Goal: Information Seeking & Learning: Learn about a topic

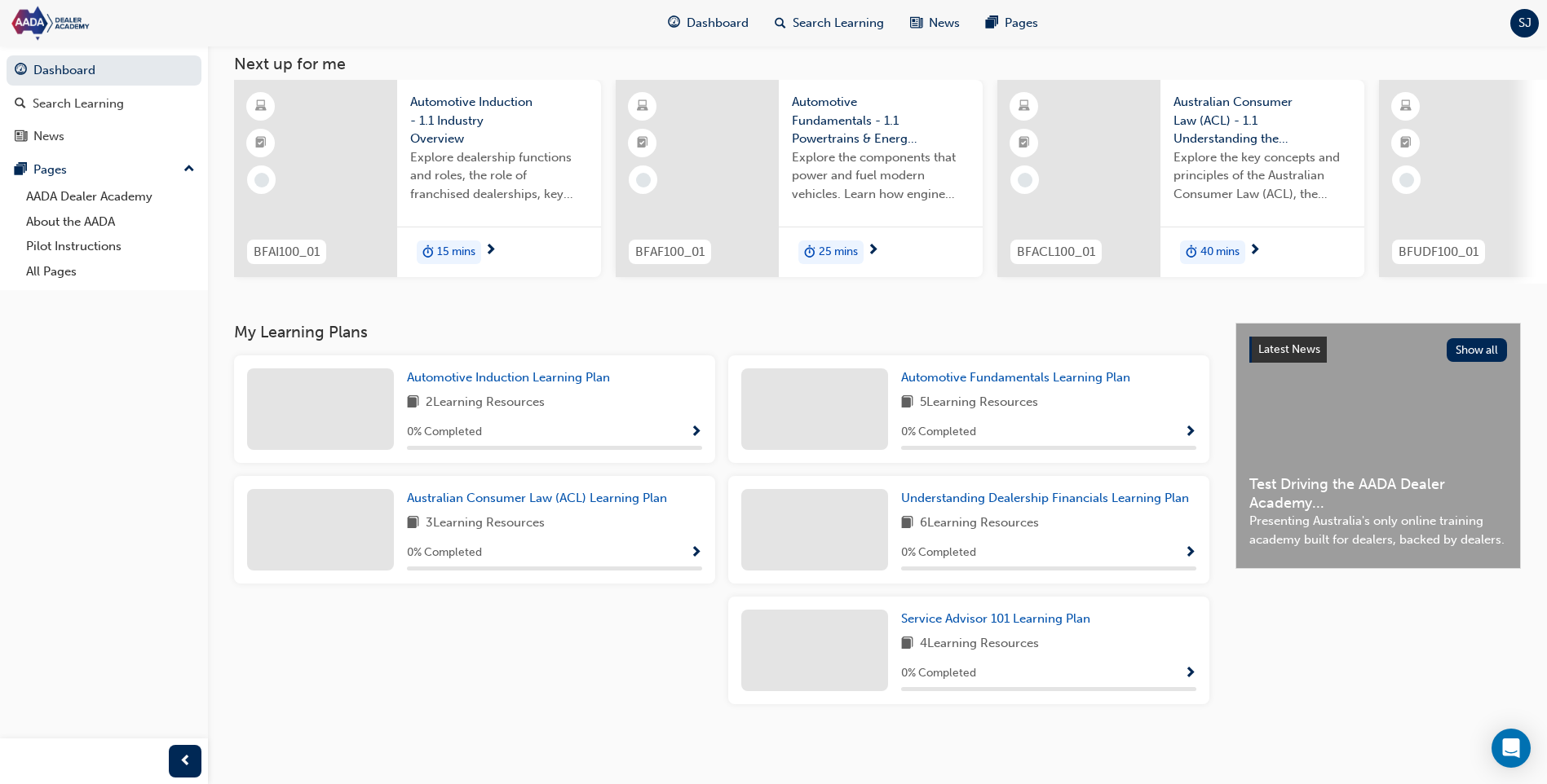
scroll to position [99, 0]
click at [697, 552] on span "Show Progress" at bounding box center [696, 553] width 13 height 15
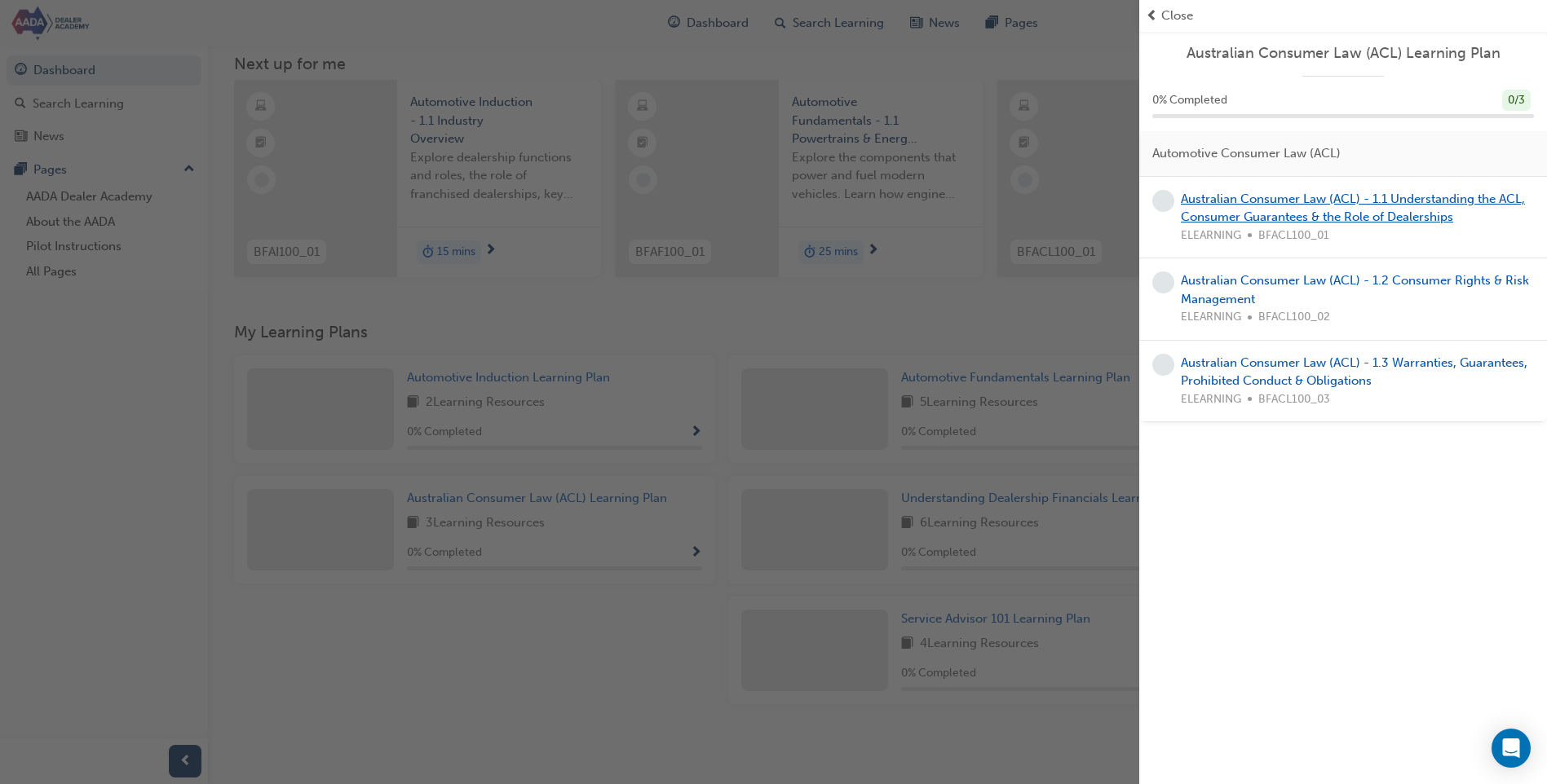
click at [1239, 191] on link "Australian Consumer Law (ACL) - 1.1 Understanding the ACL, Consumer Guarantees …" at bounding box center [1352, 208] width 344 height 33
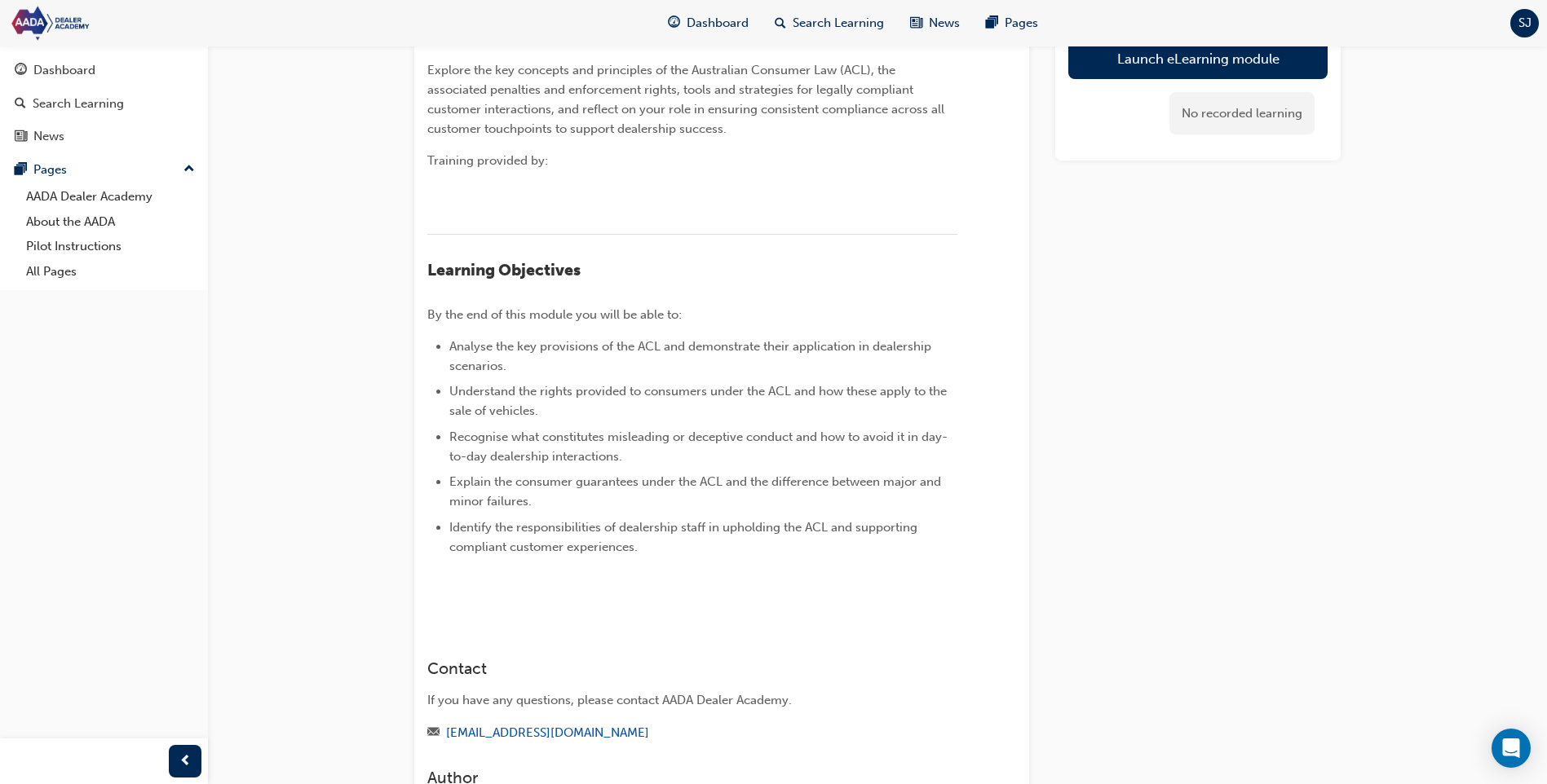
scroll to position [81, 0]
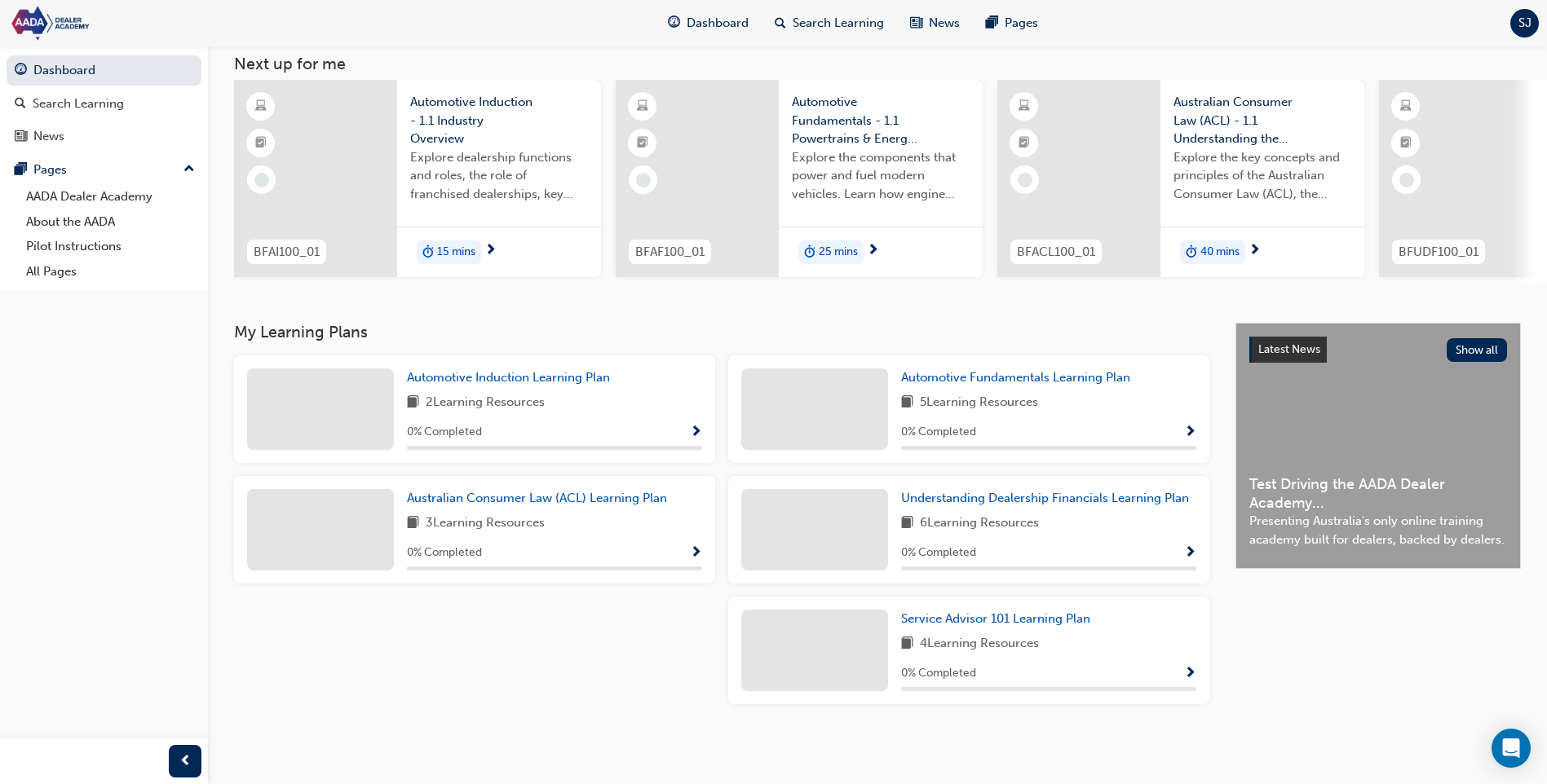
scroll to position [99, 0]
click at [693, 431] on span "Show Progress" at bounding box center [696, 433] width 13 height 15
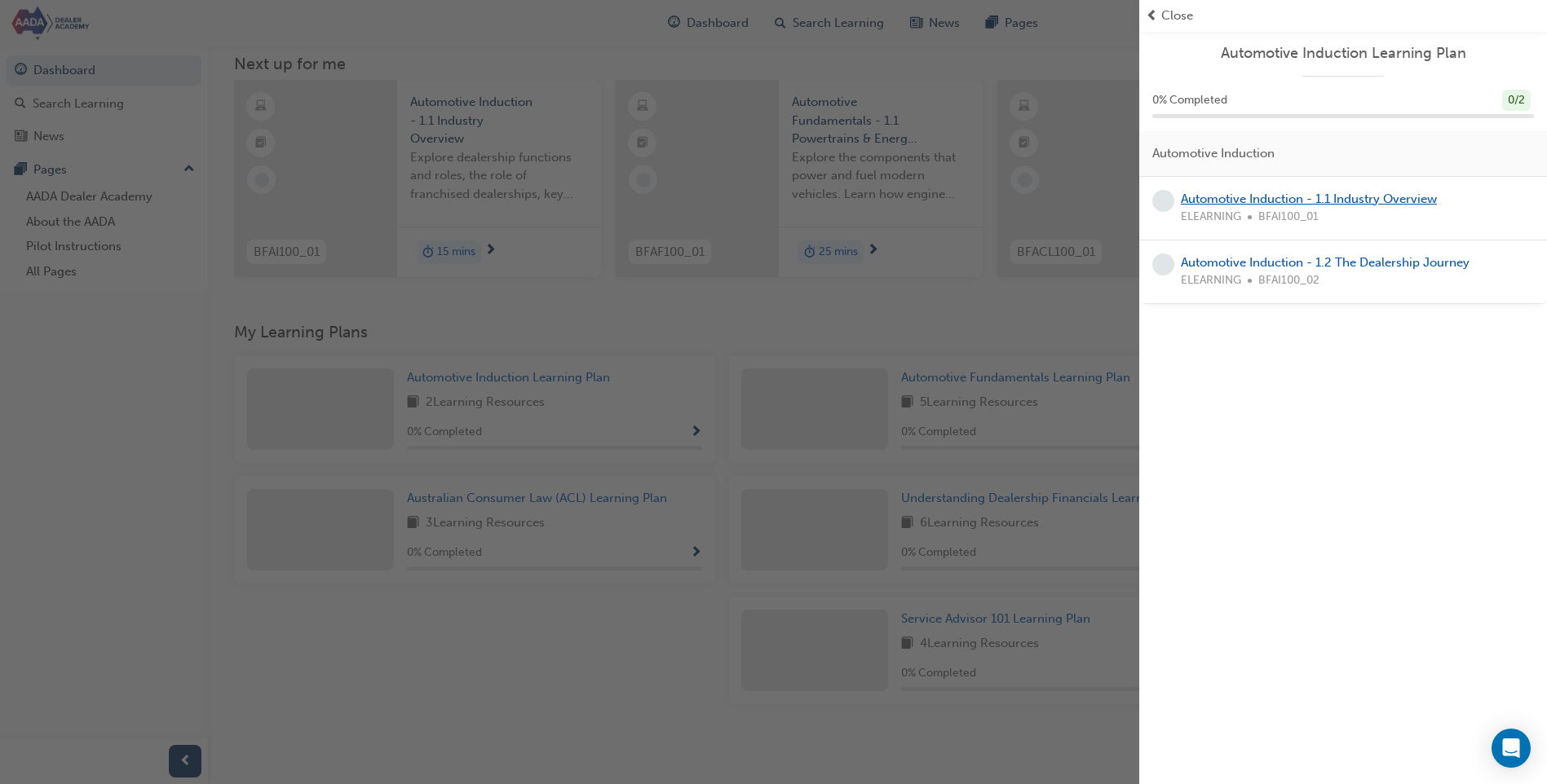
click at [1251, 196] on link "Automotive Induction - 1.1 Industry Overview" at bounding box center [1309, 199] width 256 height 15
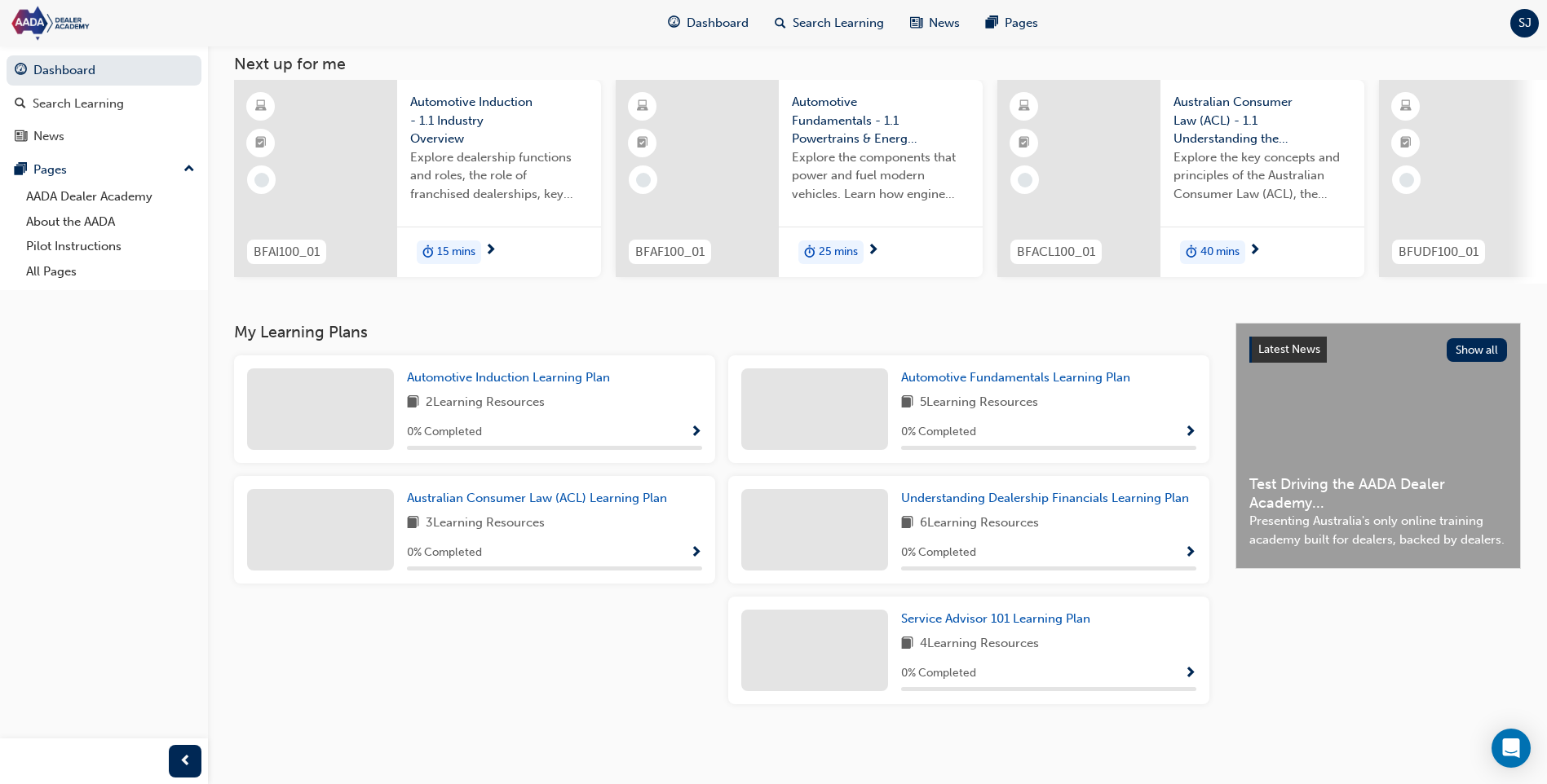
scroll to position [99, 0]
click at [56, 242] on link "Pilot Instructions" at bounding box center [110, 247] width 181 height 25
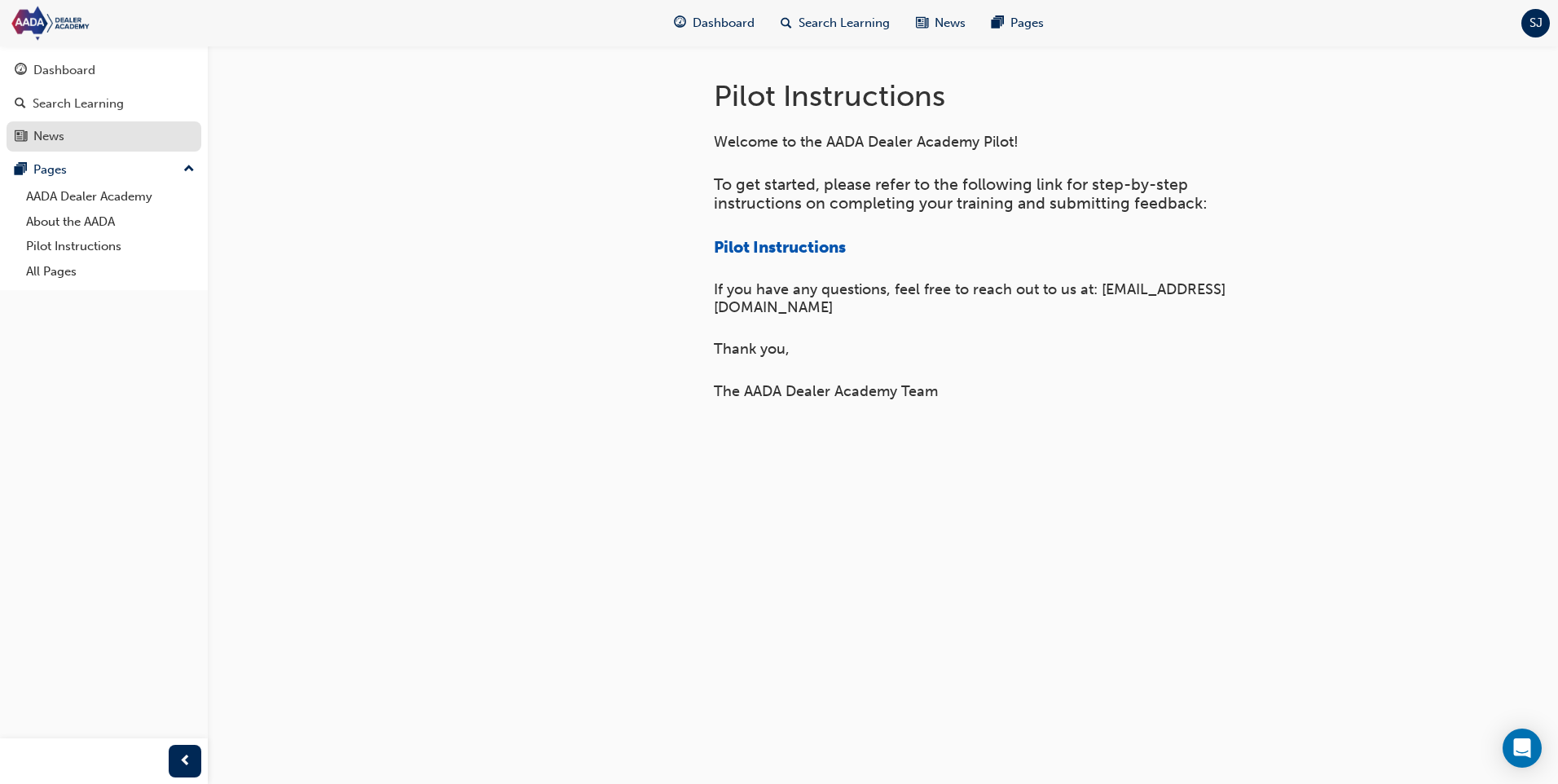
click at [38, 135] on div "News" at bounding box center [48, 136] width 31 height 18
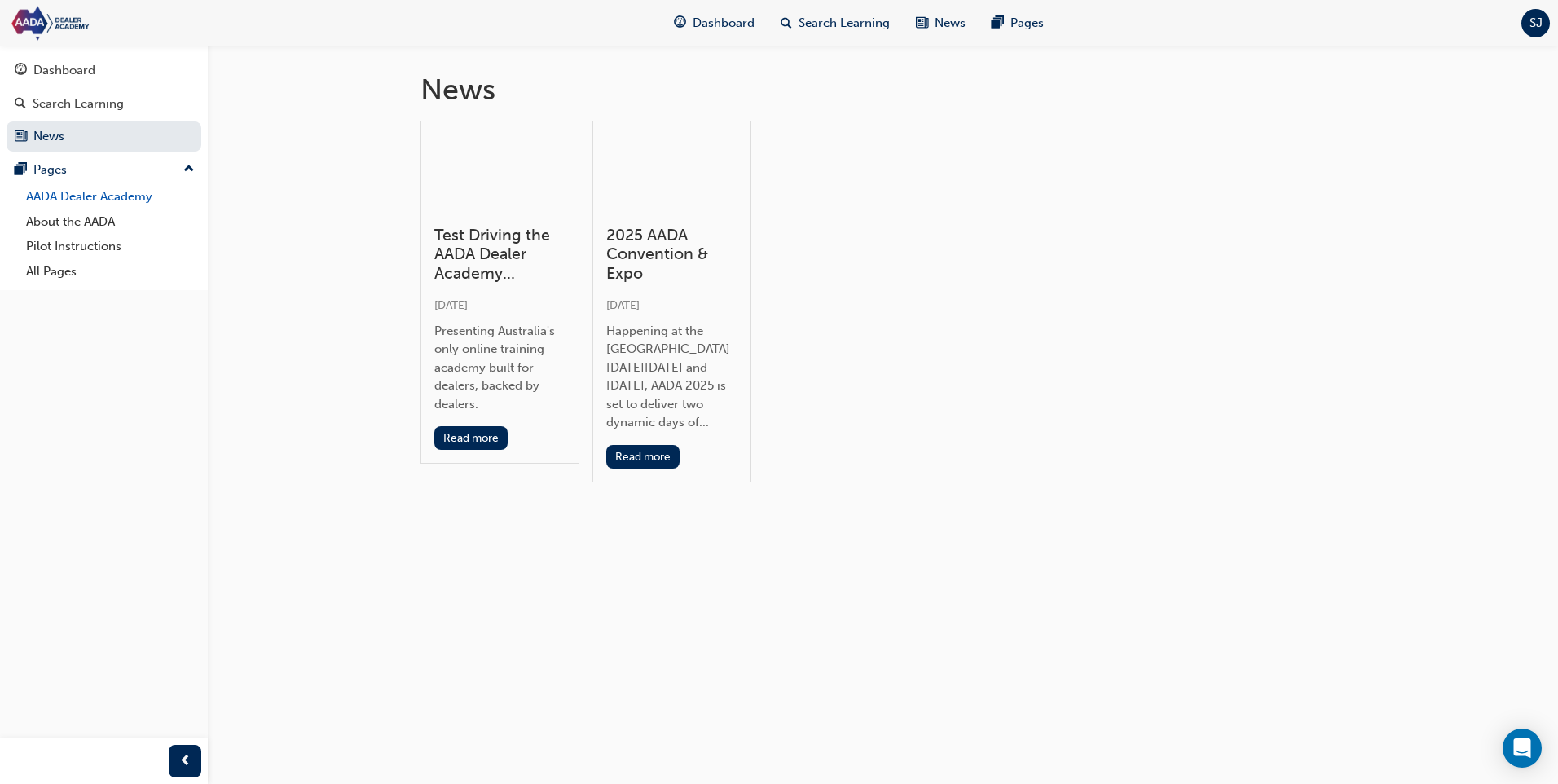
click at [100, 195] on link "AADA Dealer Academy" at bounding box center [109, 196] width 181 height 25
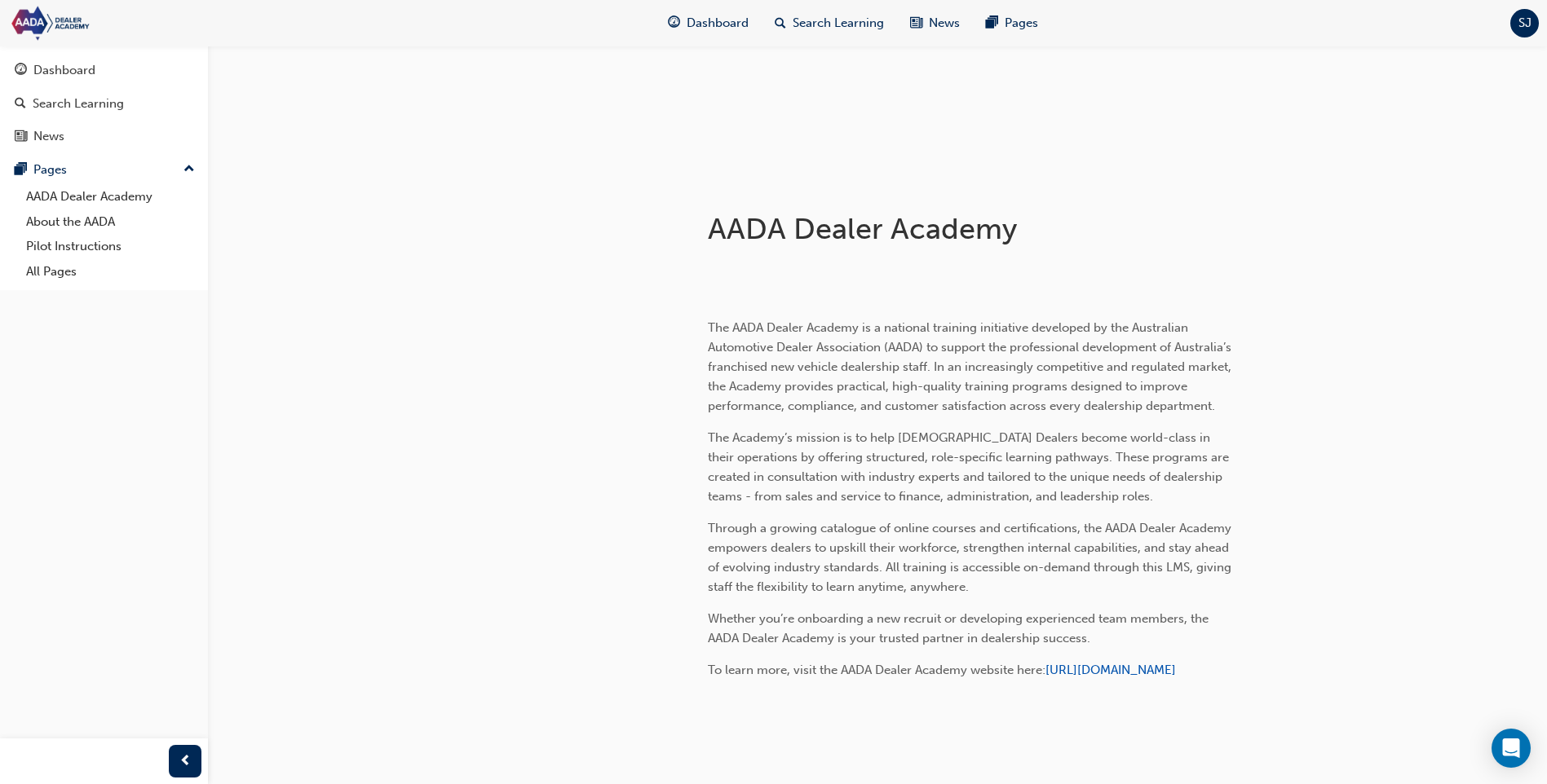
scroll to position [158, 0]
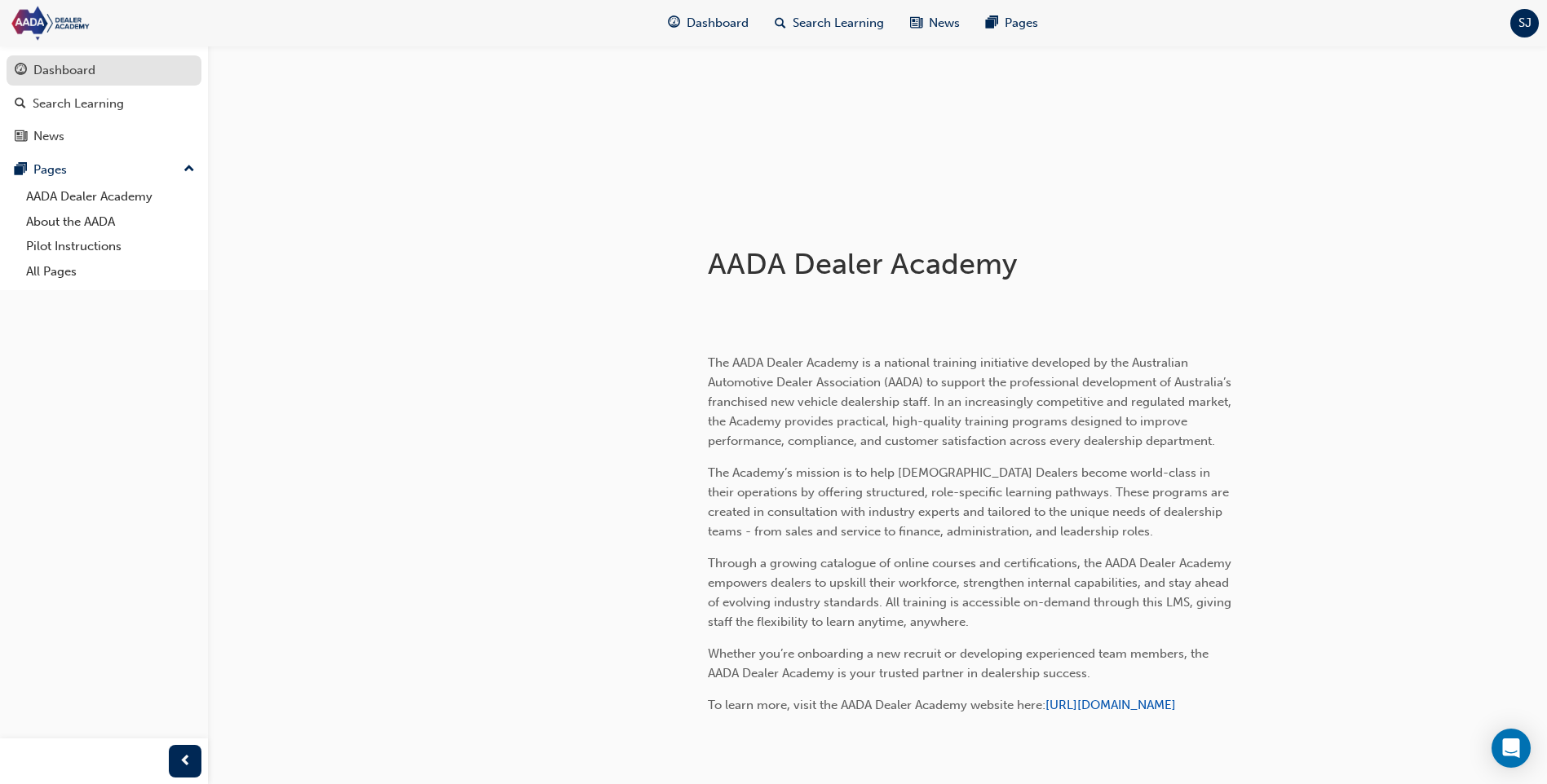
click at [66, 69] on div "Dashboard" at bounding box center [64, 70] width 62 height 18
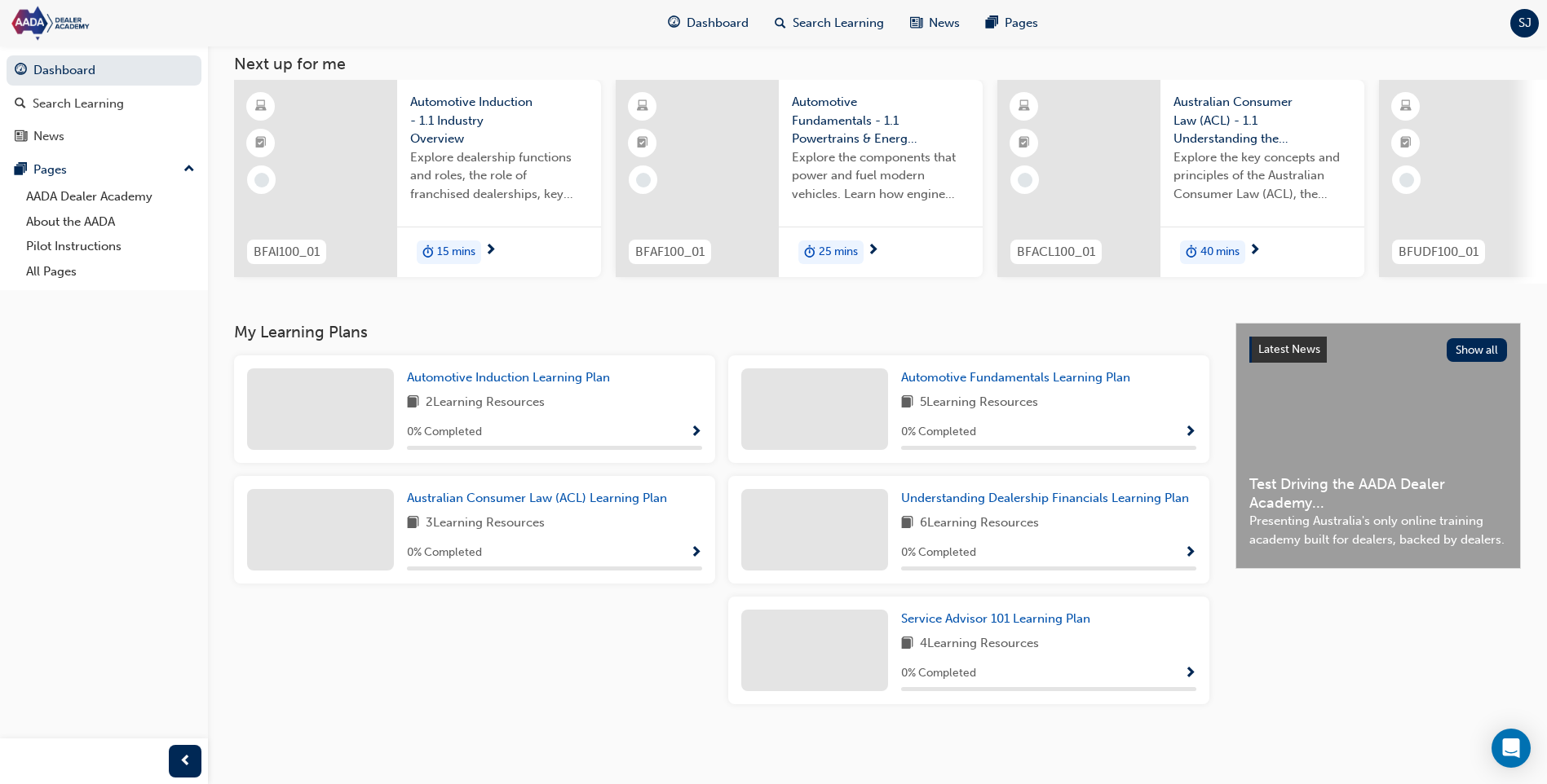
scroll to position [99, 0]
click at [1182, 668] on div "0 % Completed" at bounding box center [1048, 674] width 295 height 20
click at [1160, 669] on div "0 % Completed" at bounding box center [1048, 674] width 295 height 20
click at [990, 615] on span "Service Advisor 101 Learning Plan" at bounding box center [995, 619] width 189 height 15
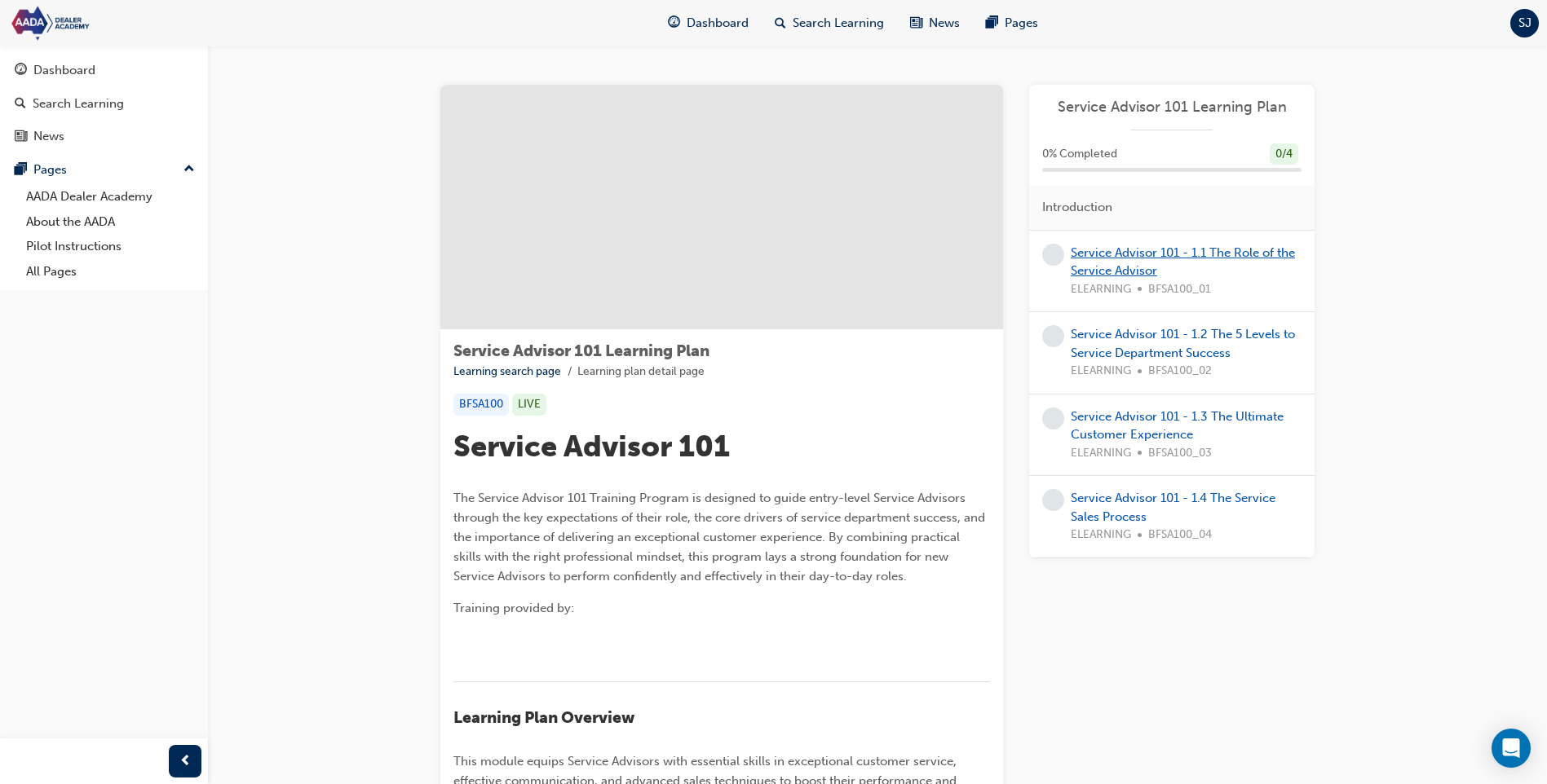
click at [1124, 257] on link "Service Advisor 101 - 1.1 The Role of the Service Advisor" at bounding box center [1182, 262] width 224 height 33
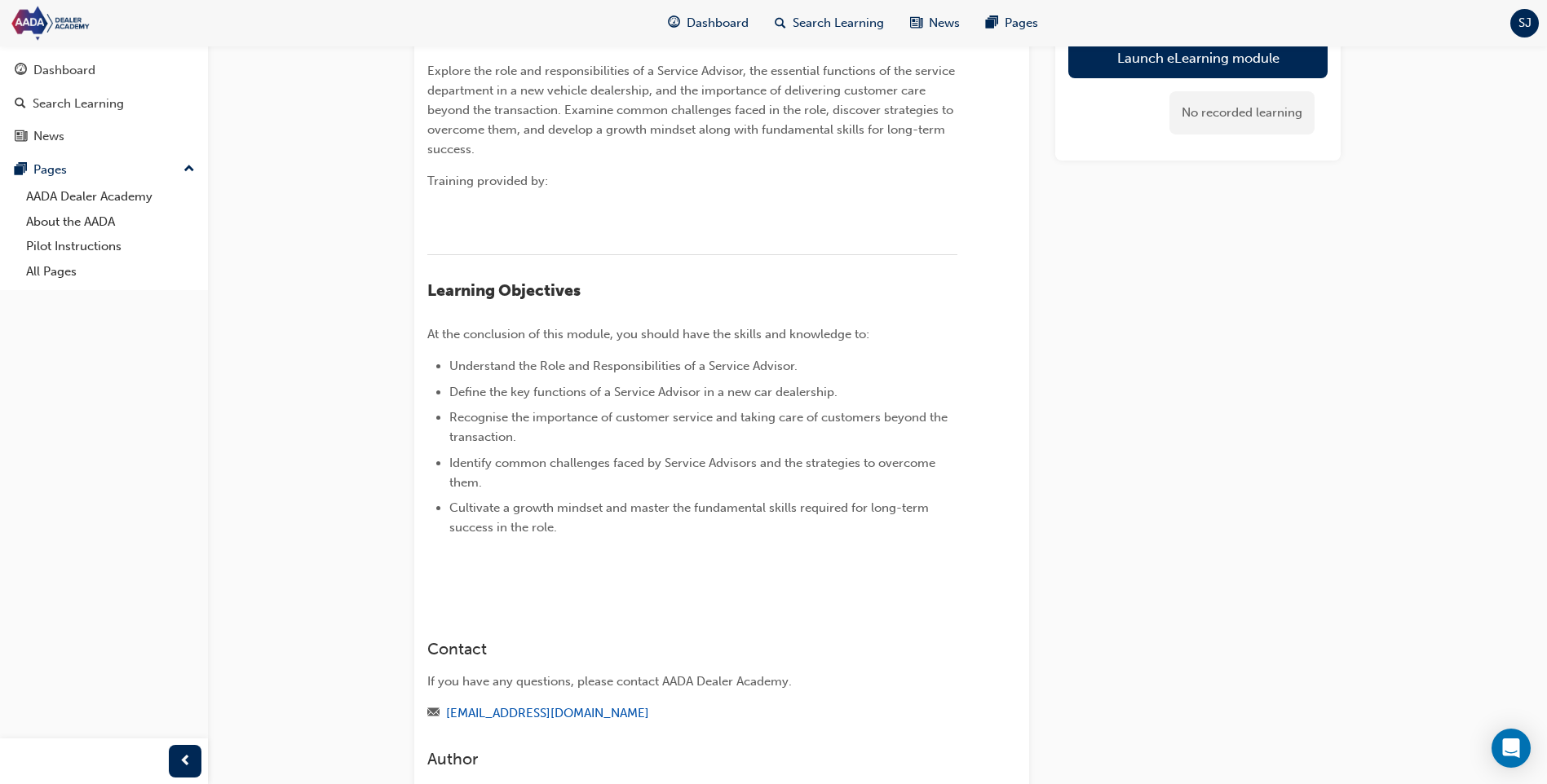
scroll to position [163, 0]
click at [427, 582] on img at bounding box center [427, 582] width 0 height 0
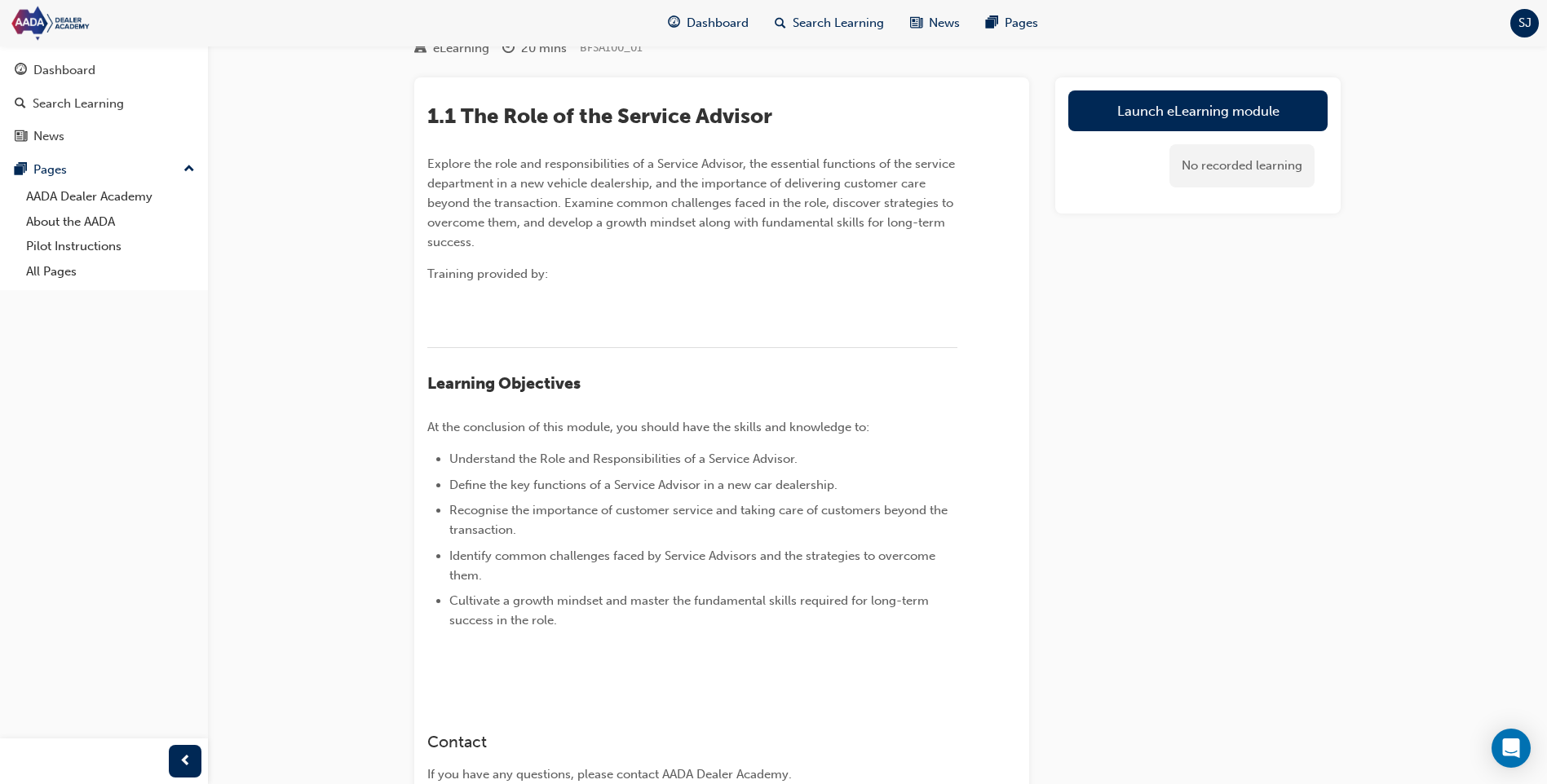
scroll to position [0, 0]
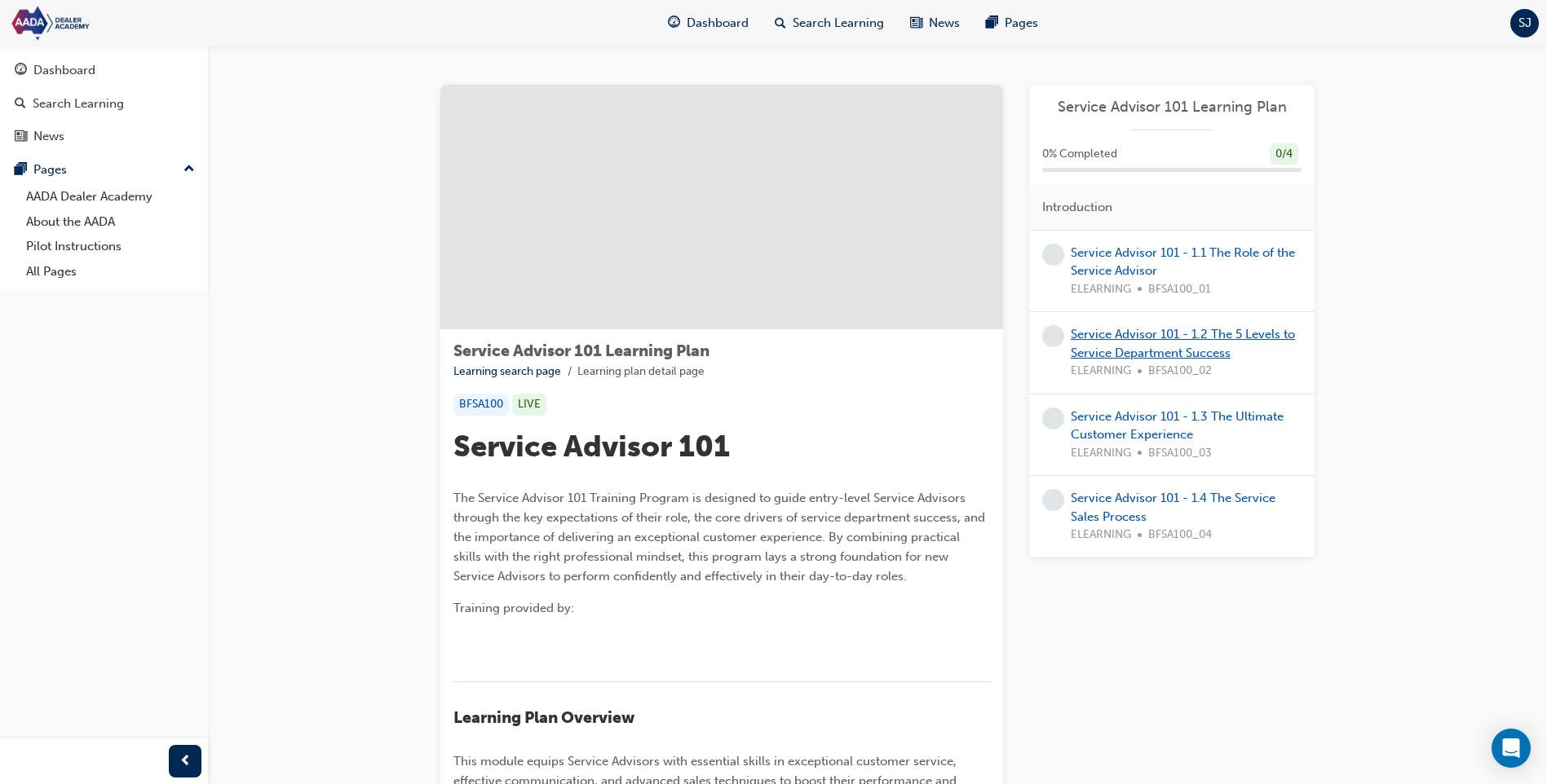
click at [1142, 334] on link "Service Advisor 101 - 1.2 The 5 Levels to Service Department Success" at bounding box center [1182, 344] width 224 height 33
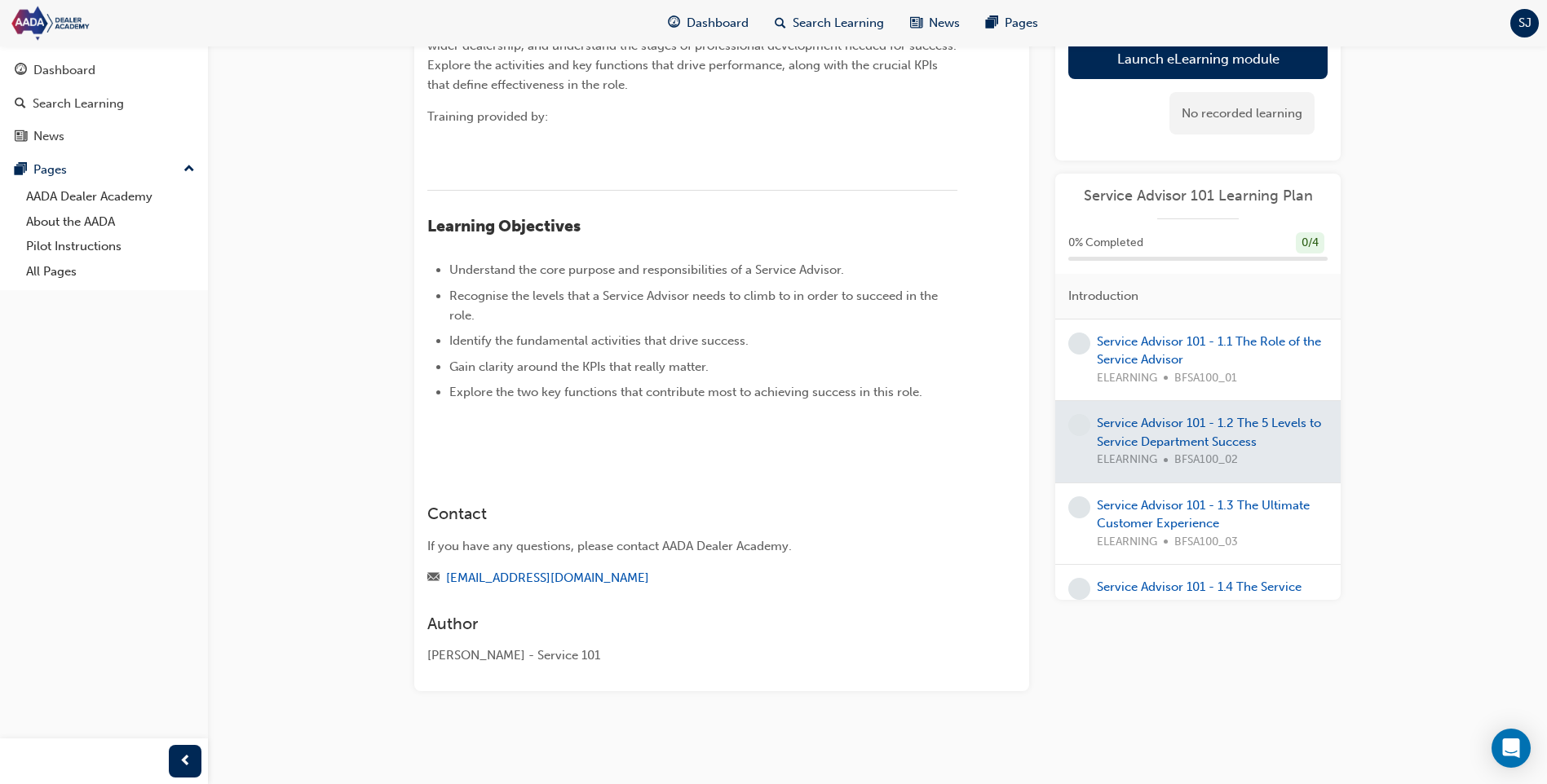
scroll to position [407, 0]
click at [1126, 507] on link "Service Advisor 101 - 1.3 The Ultimate Customer Experience" at bounding box center [1202, 514] width 212 height 33
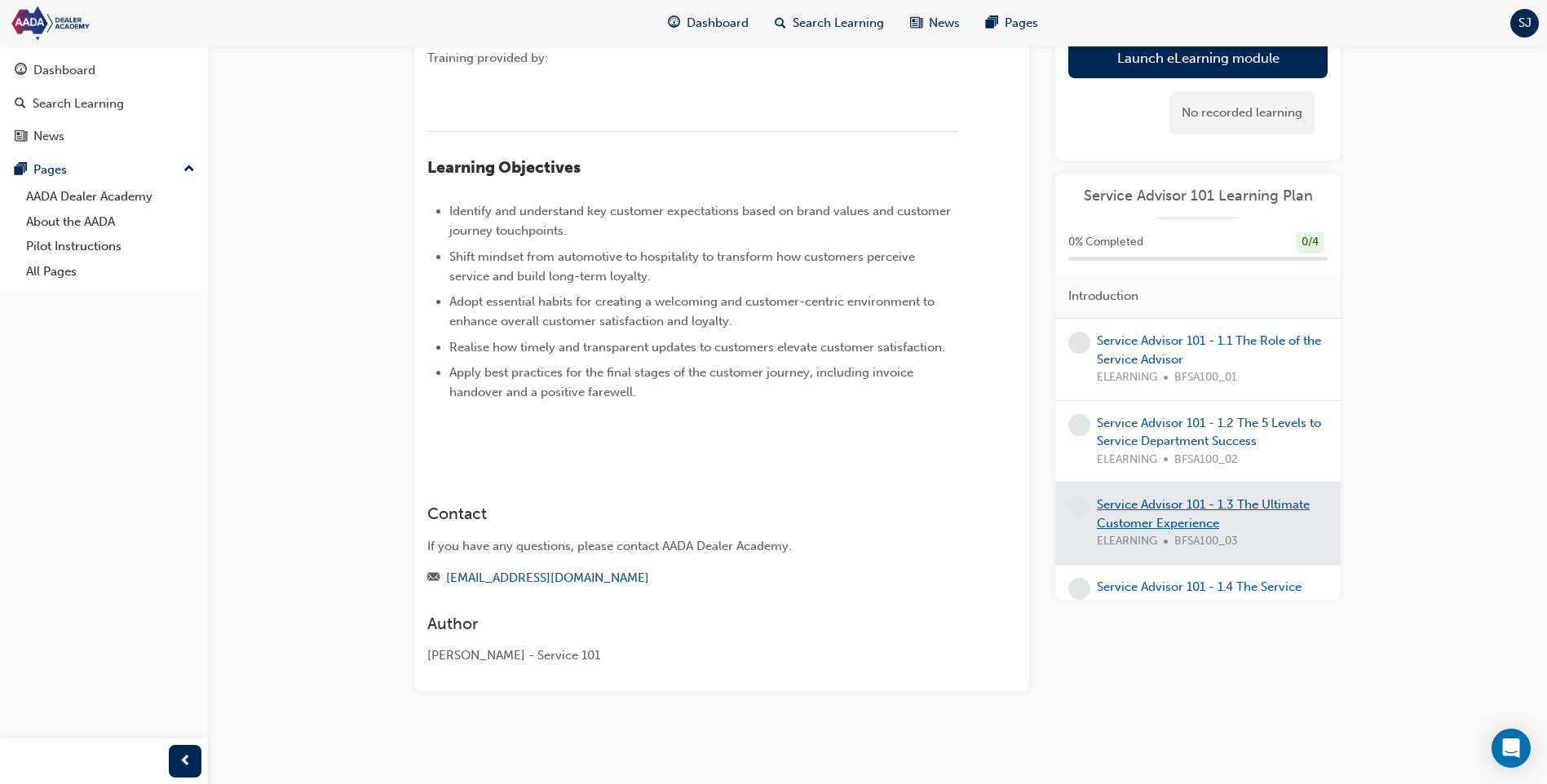
scroll to position [562, 0]
click at [1160, 583] on link "Service Advisor 101 - 1.4 The Service Sales Process" at bounding box center [1198, 596] width 205 height 33
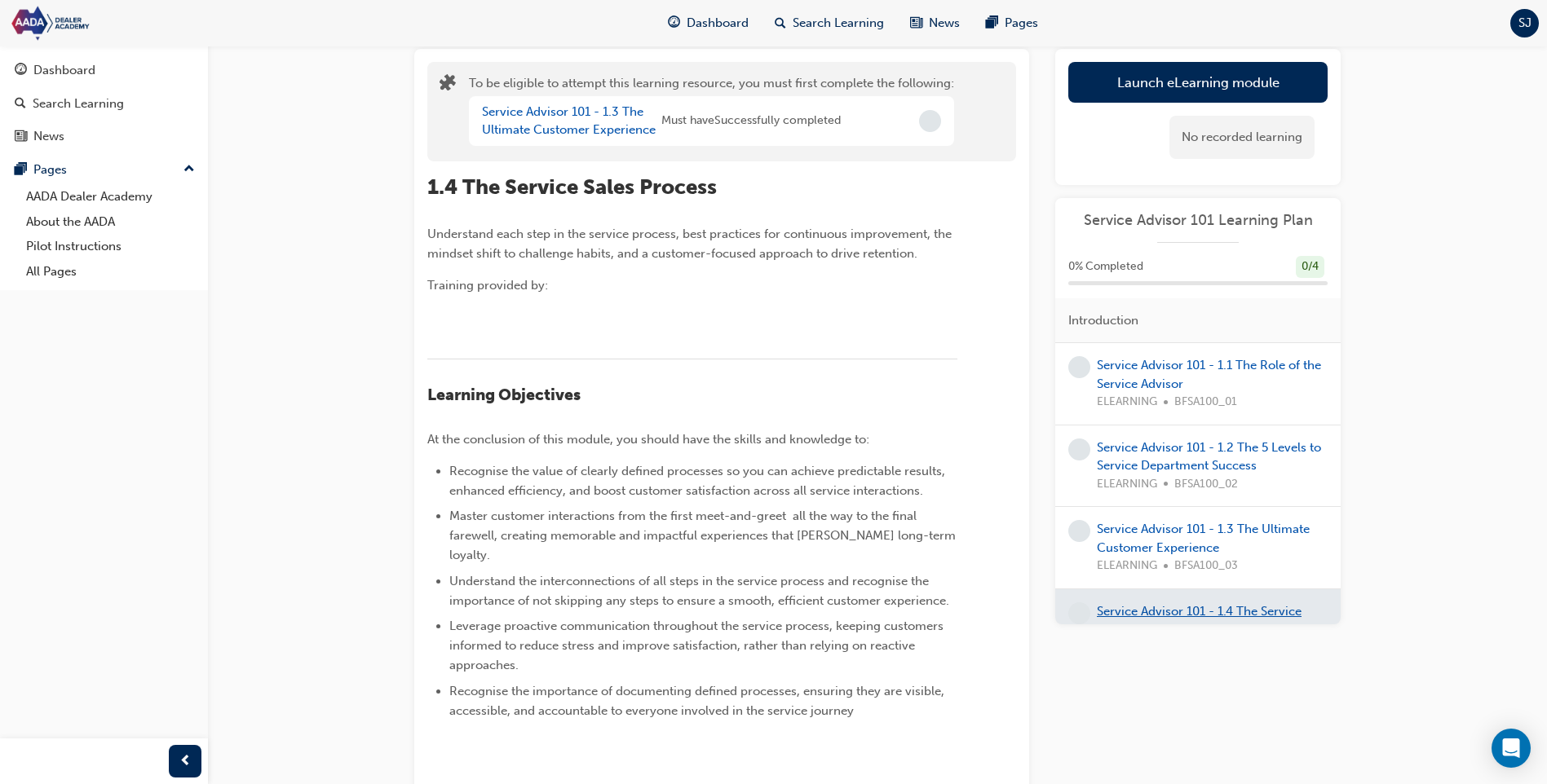
scroll to position [67, 0]
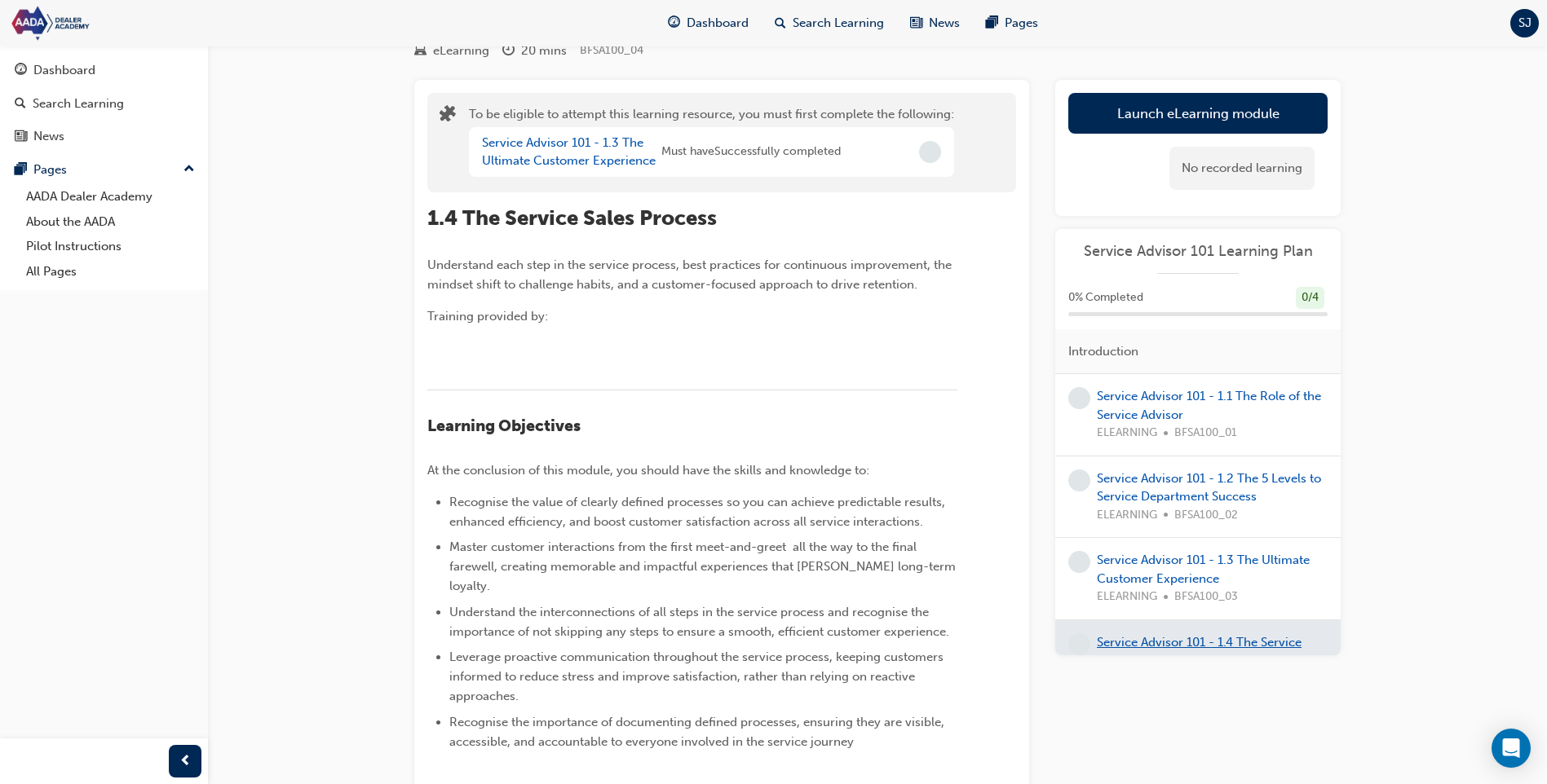
scroll to position [430, 0]
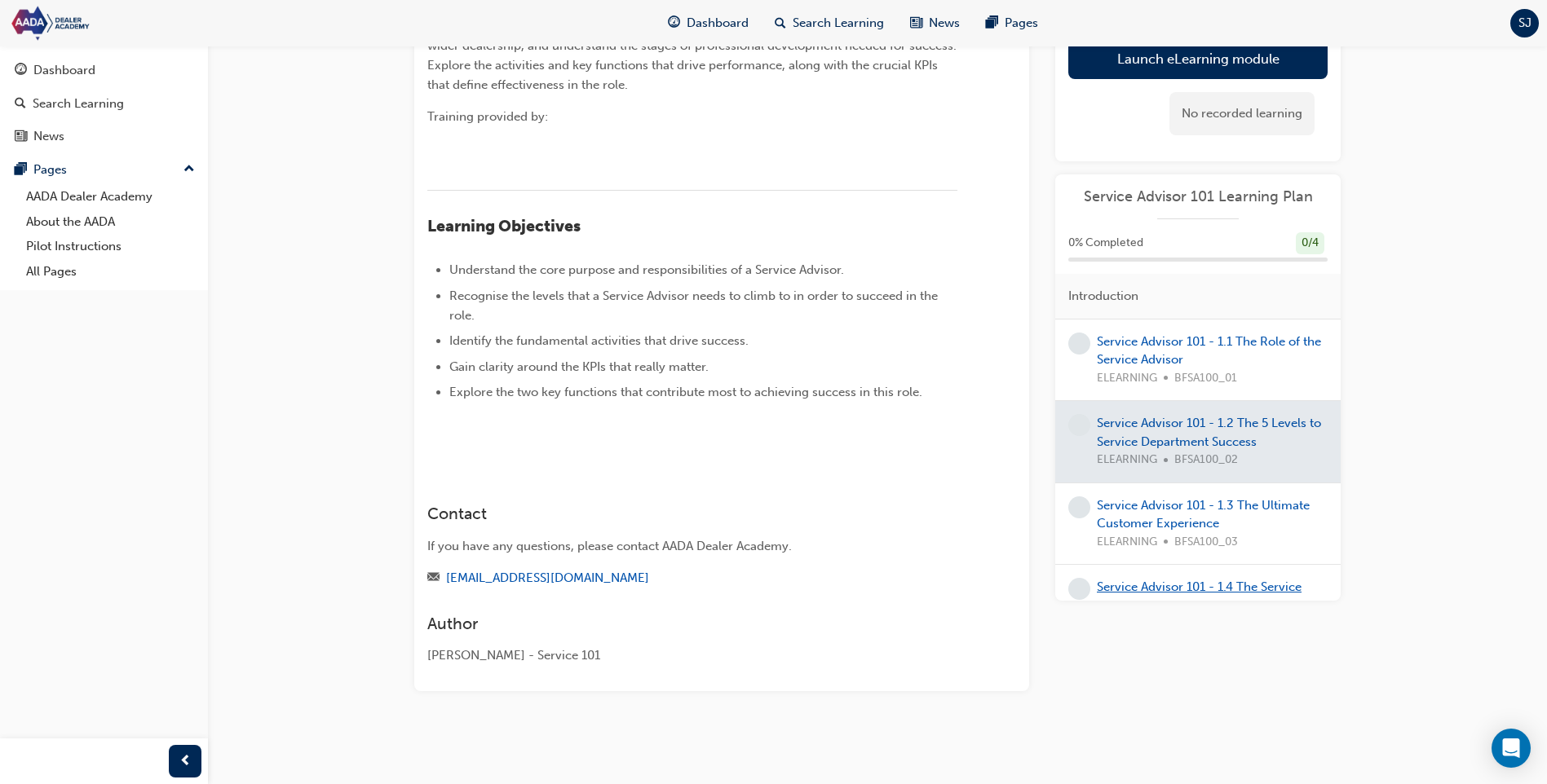
scroll to position [447, 0]
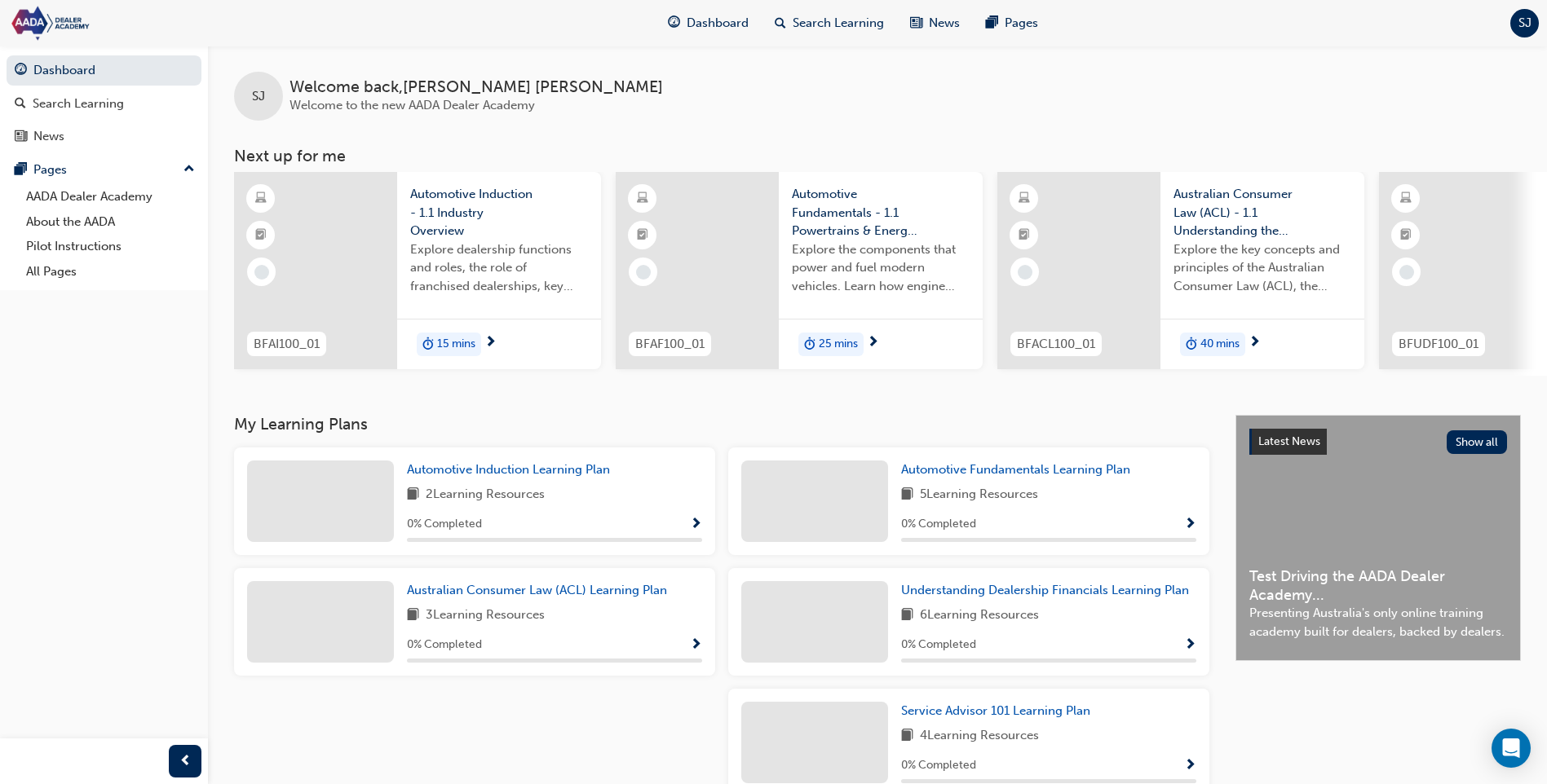
click at [489, 194] on span "Automotive Induction - 1.1 Industry Overview" at bounding box center [498, 212] width 178 height 55
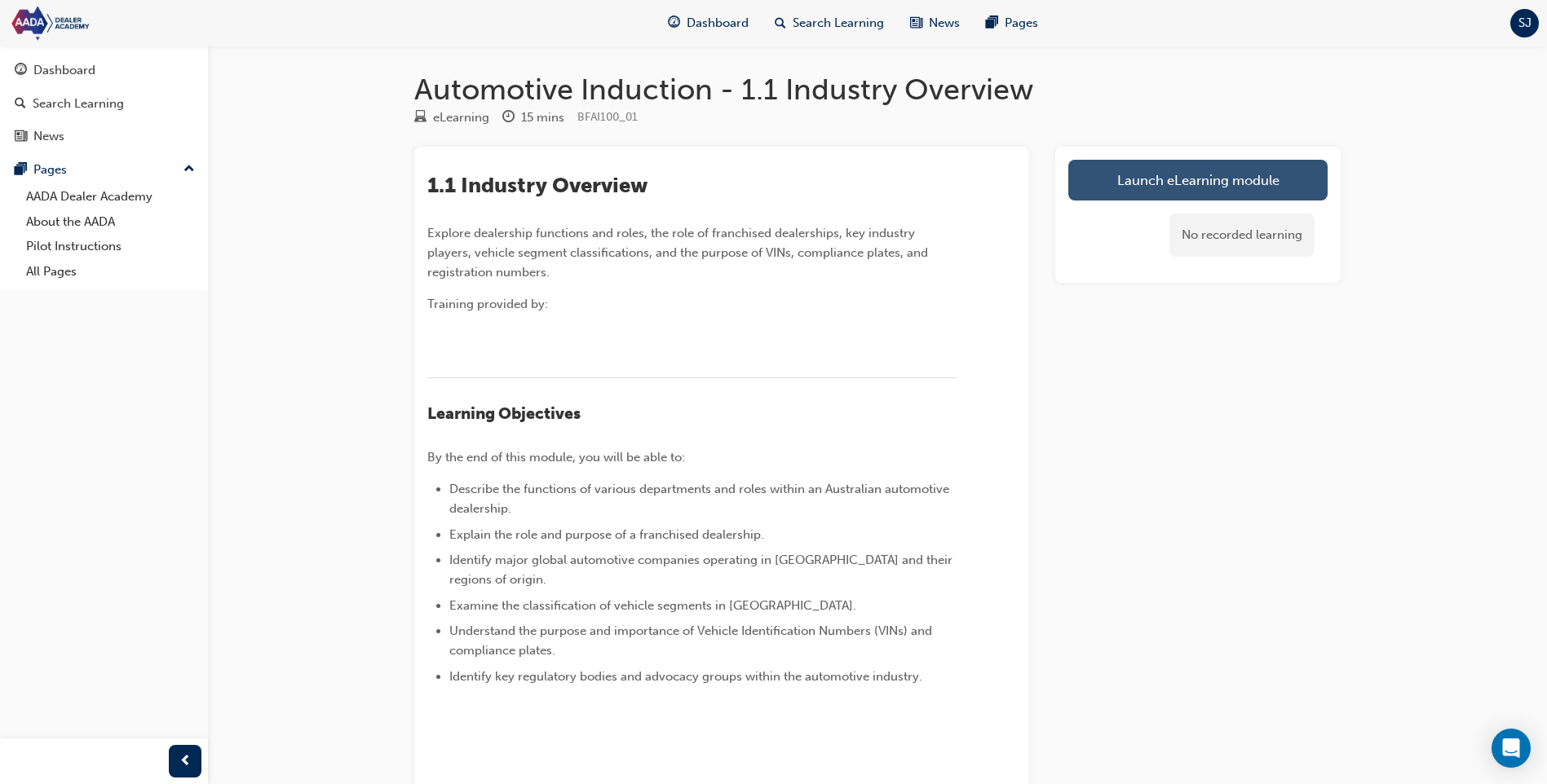
click at [1169, 188] on link "Launch eLearning module" at bounding box center [1197, 180] width 259 height 41
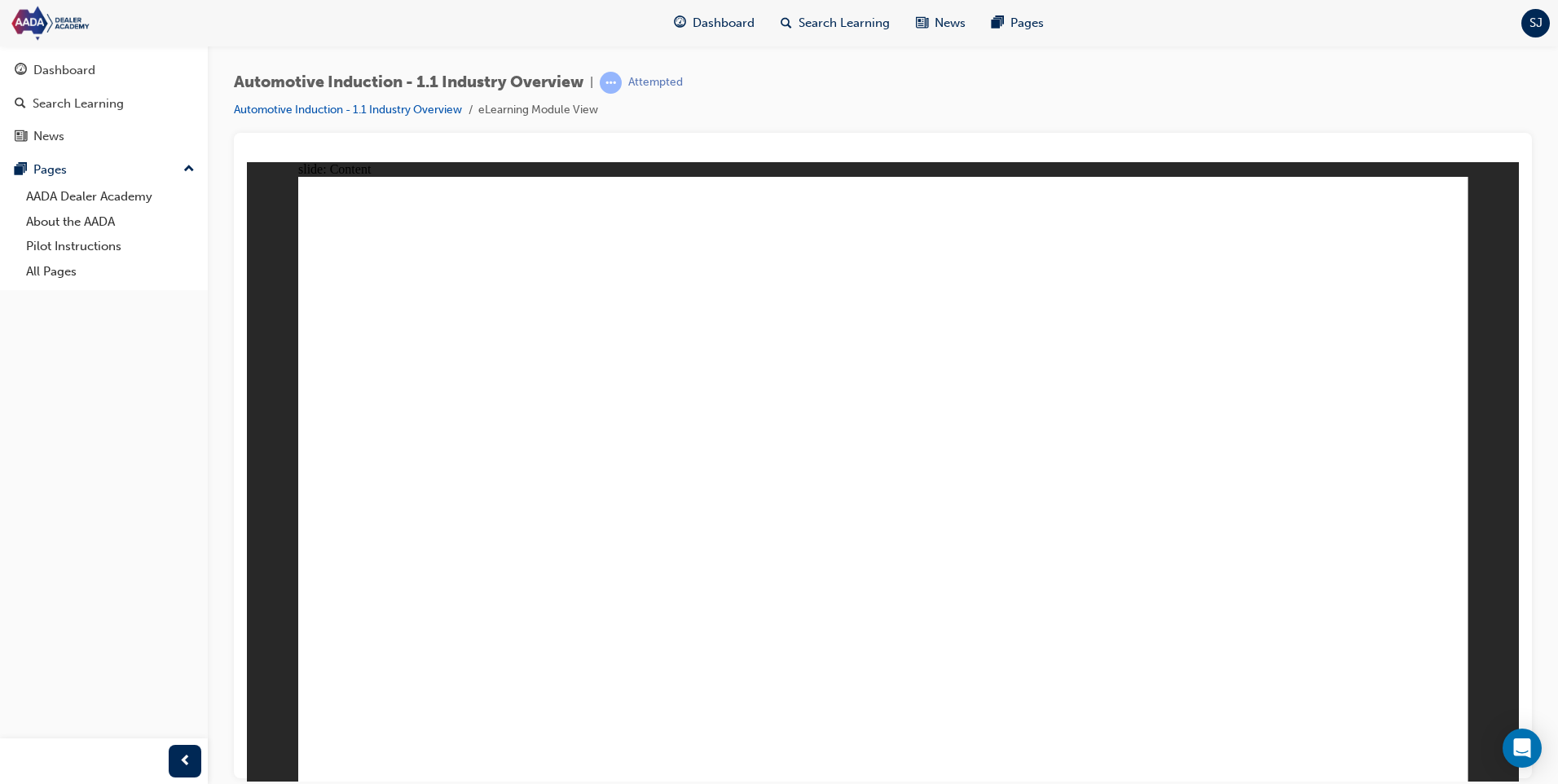
drag, startPoint x: 867, startPoint y: 567, endPoint x: 879, endPoint y: 563, distance: 12.6
